Goal: Task Accomplishment & Management: Complete application form

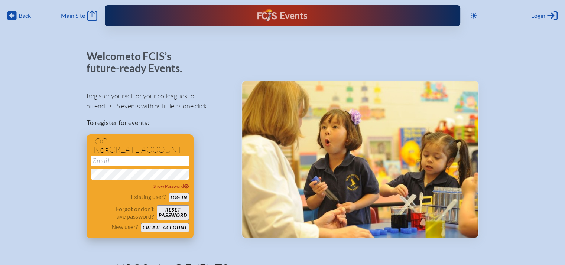
click at [123, 161] on input "email" at bounding box center [140, 161] width 98 height 10
type input "[EMAIL_ADDRESS][DOMAIN_NAME]"
click at [181, 198] on button "Log in" at bounding box center [179, 197] width 20 height 9
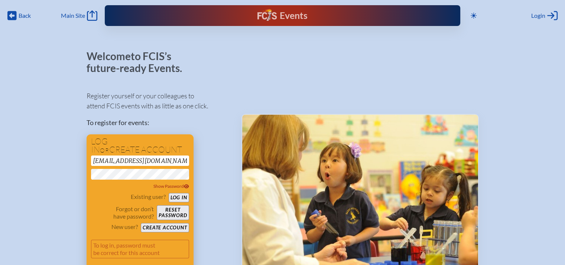
click at [169, 229] on button "Create account" at bounding box center [165, 227] width 48 height 9
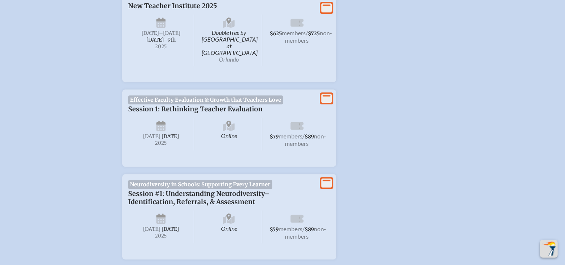
scroll to position [403, 0]
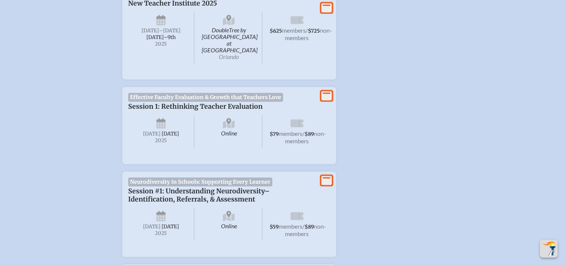
click at [187, 93] on span "Effective Faculty Evaluation & Growth that Teachers Love" at bounding box center [205, 97] width 155 height 9
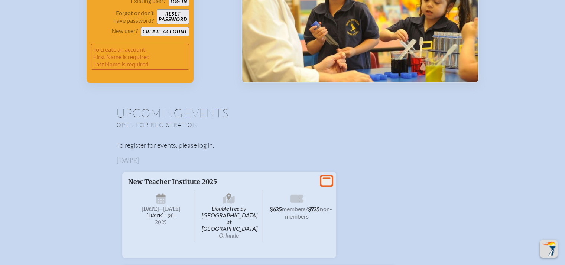
scroll to position [109, 0]
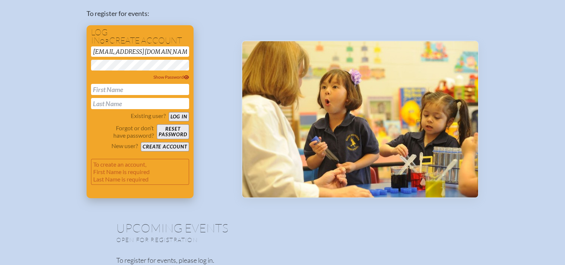
click at [123, 87] on input "text" at bounding box center [140, 89] width 98 height 11
type input "[PERSON_NAME]"
click at [167, 144] on button "Create account" at bounding box center [165, 146] width 48 height 9
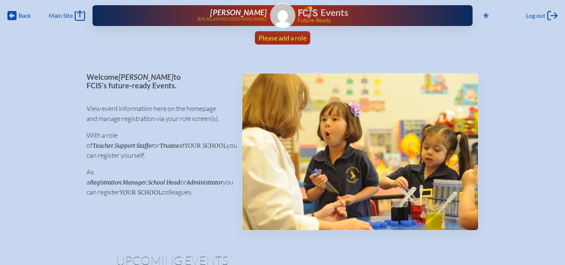
click at [281, 34] on span "Please add a role" at bounding box center [283, 38] width 48 height 8
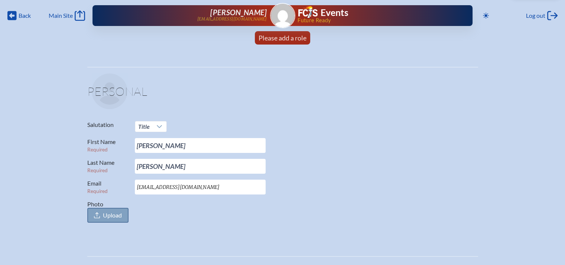
click at [105, 214] on span "Upload" at bounding box center [112, 215] width 19 height 7
click at [0, 0] on input "Photo Upload" at bounding box center [0, 0] width 0 height 0
click at [110, 215] on span "Upload" at bounding box center [112, 215] width 19 height 7
click at [0, 0] on input "Photo Upload" at bounding box center [0, 0] width 0 height 0
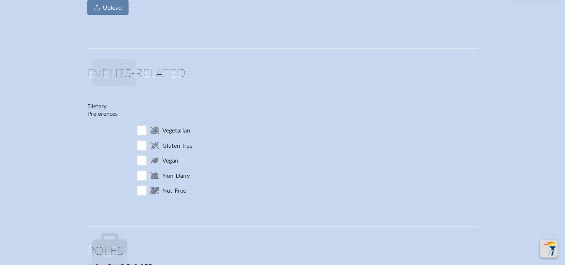
scroll to position [278, 0]
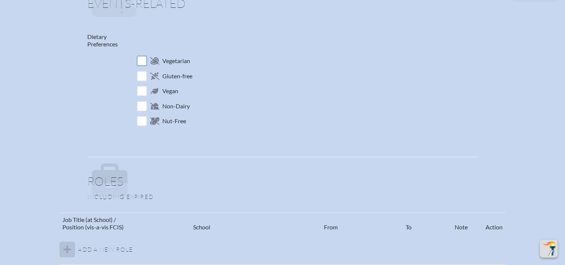
click at [140, 61] on input "checkbox" at bounding box center [141, 61] width 13 height 13
checkbox input "true"
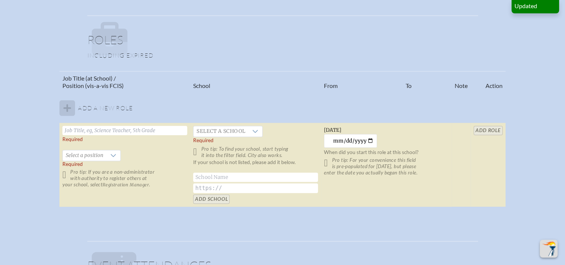
scroll to position [426, 0]
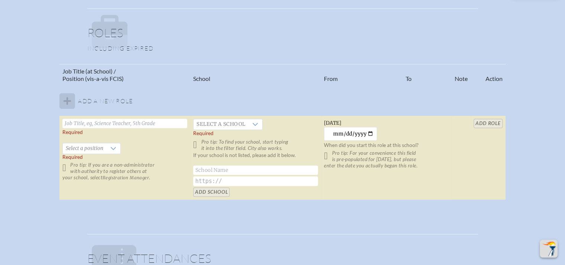
click at [96, 119] on input "text" at bounding box center [124, 123] width 125 height 9
type input "Director of Curriculum and Research"
click at [103, 144] on span "Select a position" at bounding box center [84, 148] width 43 height 10
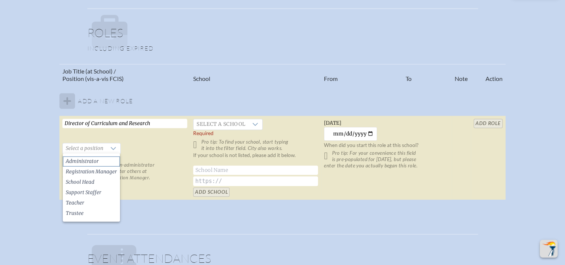
click at [95, 159] on span "Administrator" at bounding box center [82, 161] width 33 height 7
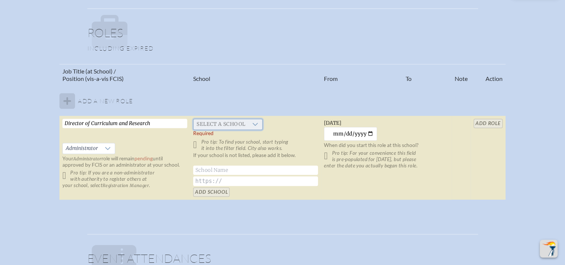
click at [216, 122] on span "Select a school" at bounding box center [221, 124] width 55 height 10
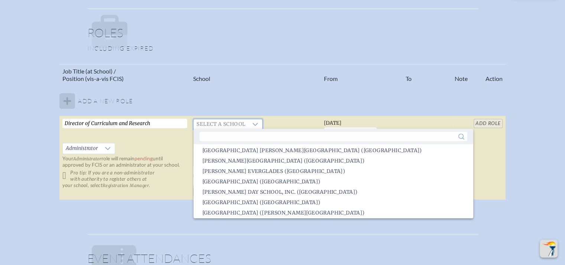
scroll to position [3, 0]
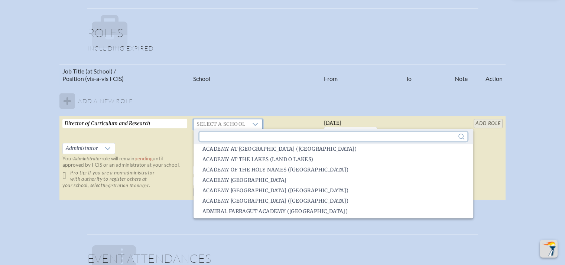
click at [252, 136] on input "text" at bounding box center [334, 136] width 268 height 9
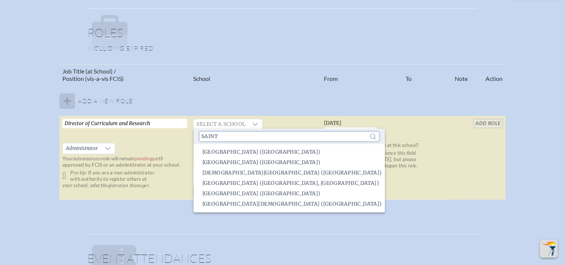
scroll to position [0, 0]
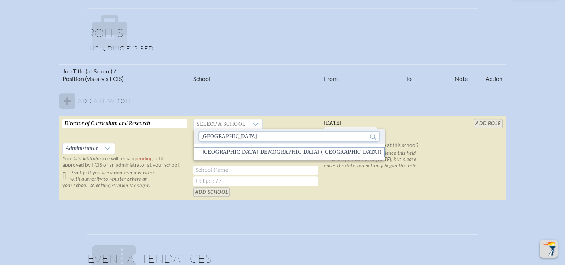
type input "[GEOGRAPHIC_DATA]"
click at [236, 154] on span "[GEOGRAPHIC_DATA][DEMOGRAPHIC_DATA] ([GEOGRAPHIC_DATA])" at bounding box center [291, 152] width 179 height 7
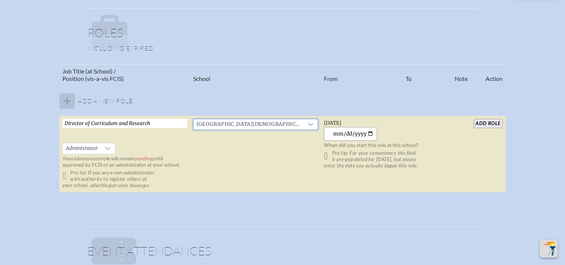
click at [349, 133] on input "[DATE]" at bounding box center [350, 134] width 53 height 14
click at [371, 133] on input "[DATE]" at bounding box center [350, 134] width 53 height 14
click at [339, 133] on input "[DATE]" at bounding box center [350, 134] width 53 height 14
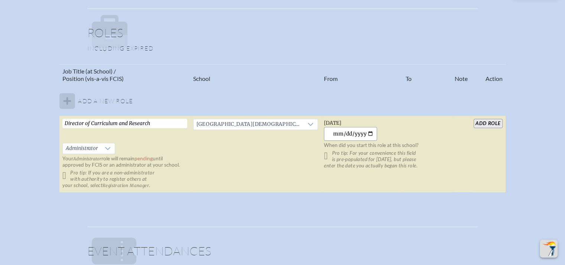
click at [339, 133] on input "[DATE]" at bounding box center [350, 134] width 53 height 14
click at [337, 133] on input "[DATE]" at bounding box center [350, 134] width 53 height 14
click at [351, 133] on input "[DATE]" at bounding box center [350, 134] width 53 height 14
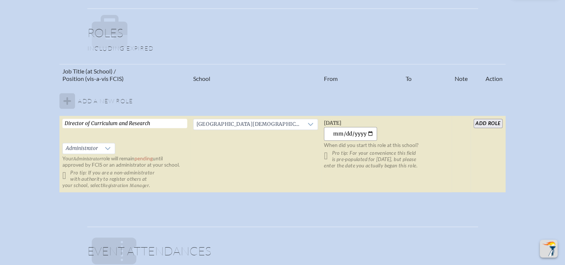
click at [351, 133] on input "[DATE]" at bounding box center [350, 134] width 53 height 14
click at [361, 133] on input "[DATE]" at bounding box center [350, 134] width 53 height 14
click at [370, 132] on input "[DATE]" at bounding box center [350, 134] width 53 height 14
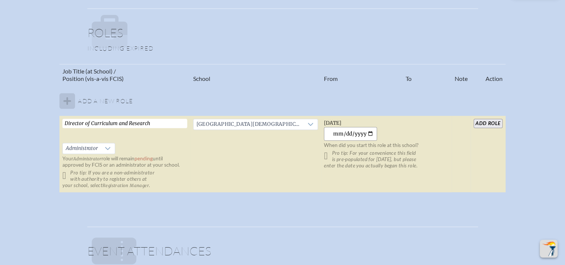
type input "[DATE]"
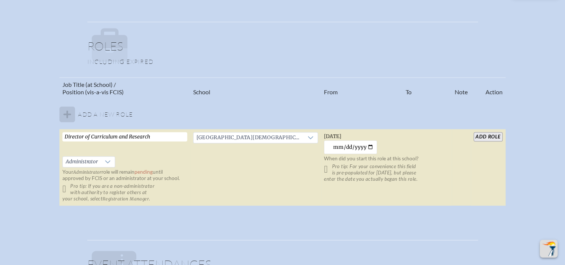
scroll to position [408, 0]
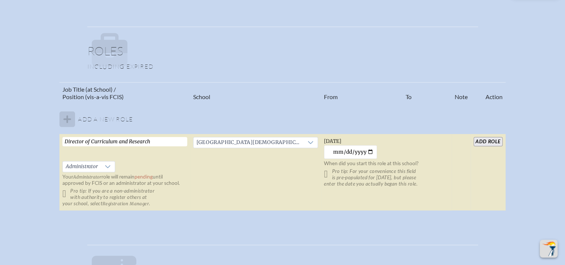
click at [488, 137] on input "add Role" at bounding box center [488, 141] width 29 height 9
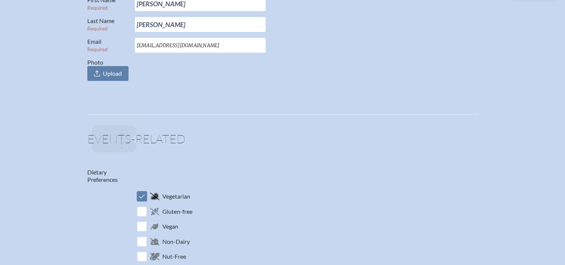
scroll to position [0, 0]
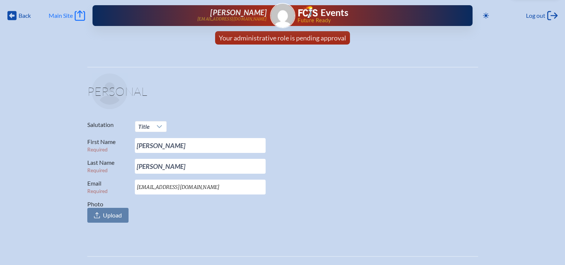
click at [69, 10] on link "Main Site Main Site" at bounding box center [67, 15] width 36 height 10
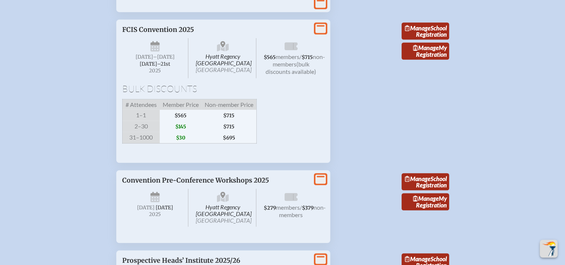
scroll to position [2015, 0]
